Goal: Transaction & Acquisition: Purchase product/service

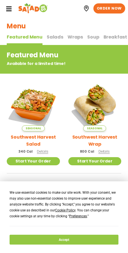
click at [50, 36] on span "Salads" at bounding box center [55, 37] width 17 height 6
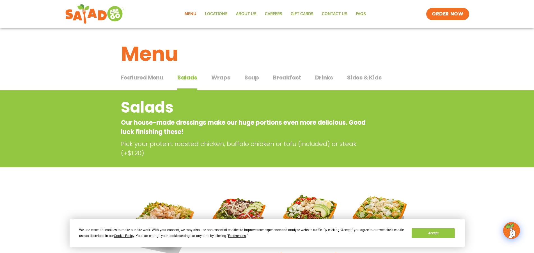
click at [127, 77] on span "Sides & Kids" at bounding box center [364, 77] width 35 height 8
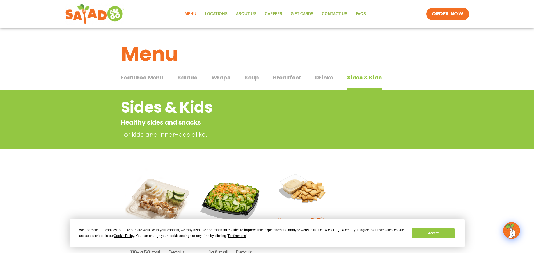
click at [127, 80] on span "Featured Menu" at bounding box center [142, 77] width 42 height 8
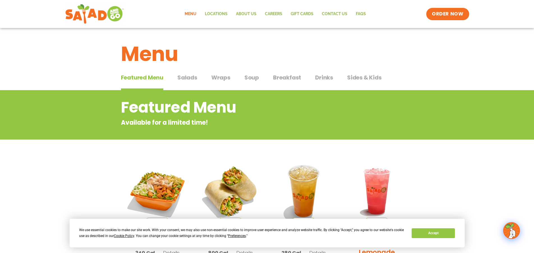
click at [127, 80] on span "Sides & Kids" at bounding box center [364, 77] width 35 height 8
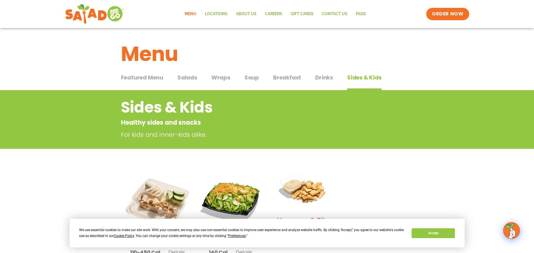
click at [127, 80] on span "Drinks" at bounding box center [324, 77] width 18 height 8
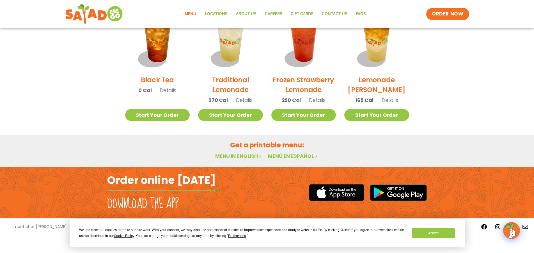
scroll to position [15, 0]
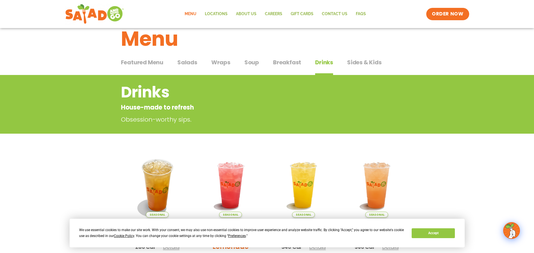
click at [127, 61] on span "Wraps" at bounding box center [220, 62] width 19 height 8
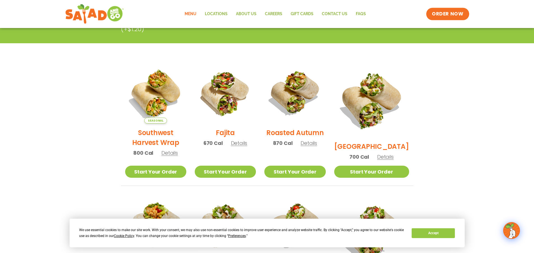
scroll to position [101, 0]
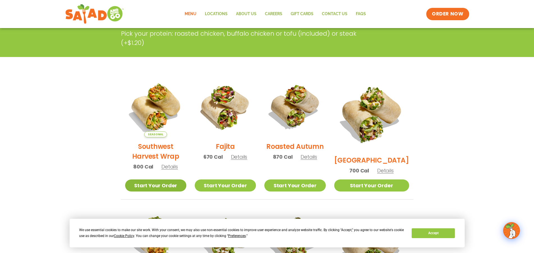
click at [127, 183] on link "Start Your Order" at bounding box center [155, 185] width 61 height 12
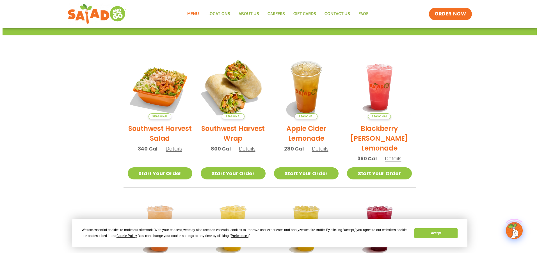
scroll to position [46, 0]
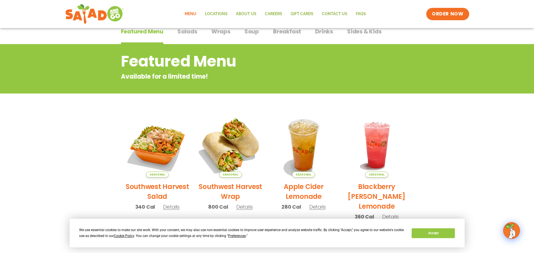
click at [232, 150] on img at bounding box center [231, 145] width 76 height 76
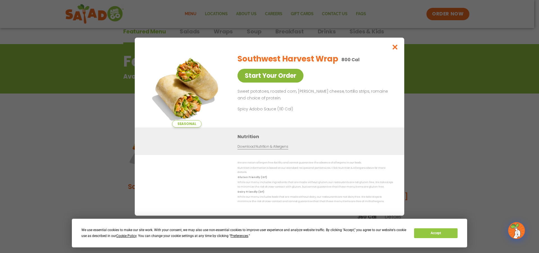
click at [268, 77] on link "Start Your Order" at bounding box center [270, 76] width 66 height 14
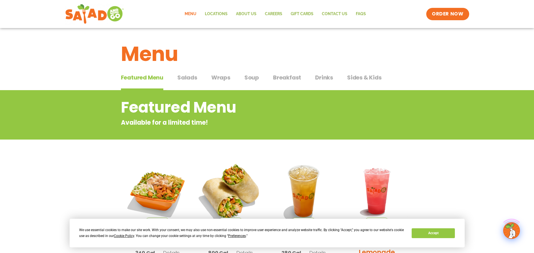
click at [238, 185] on img at bounding box center [231, 191] width 76 height 76
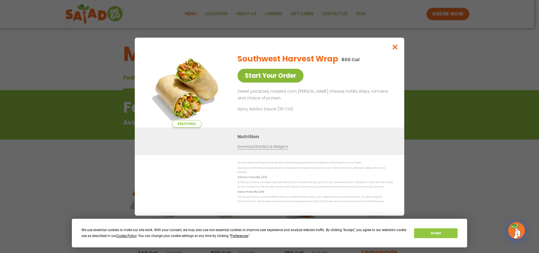
click at [250, 75] on link "Start Your Order" at bounding box center [270, 76] width 66 height 14
